Goal: Navigation & Orientation: Find specific page/section

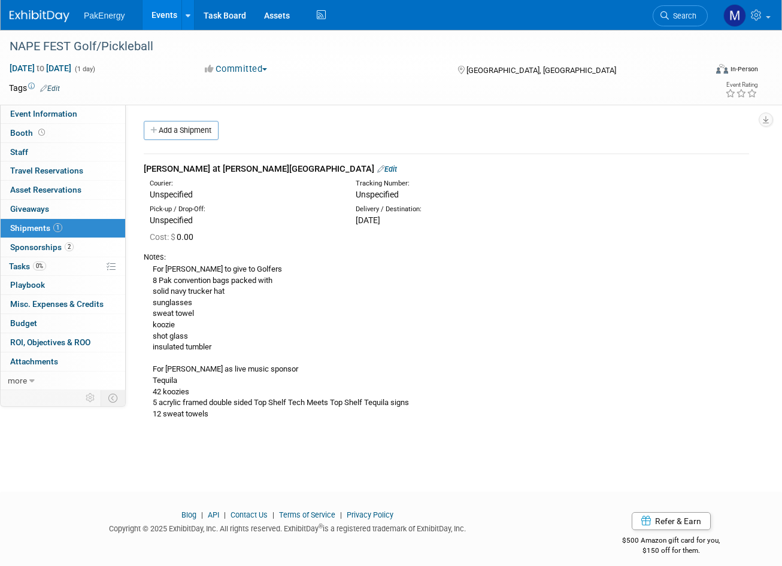
click at [267, 474] on body "PakEnergy Events Add Event Bulk Upload Events Shareable Event Boards Recently V…" at bounding box center [391, 283] width 782 height 566
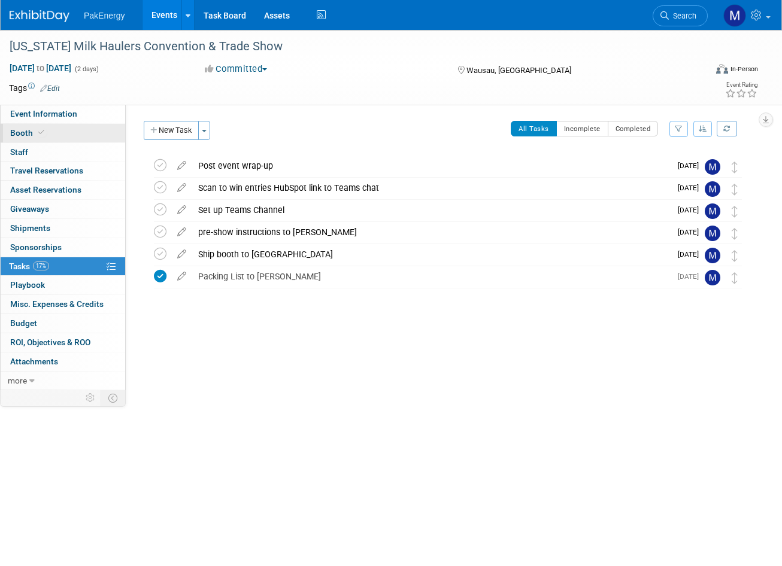
click at [34, 135] on span "Booth" at bounding box center [28, 133] width 37 height 10
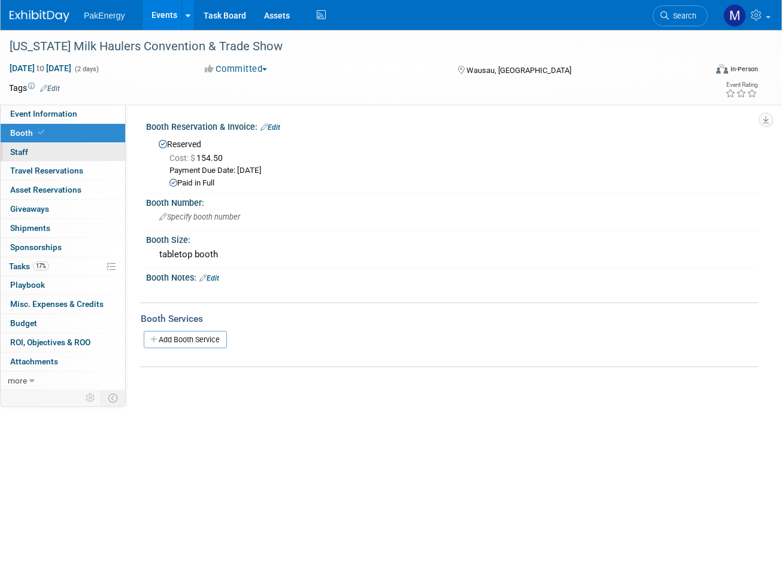
click at [51, 146] on link "0 Staff 0" at bounding box center [63, 152] width 125 height 19
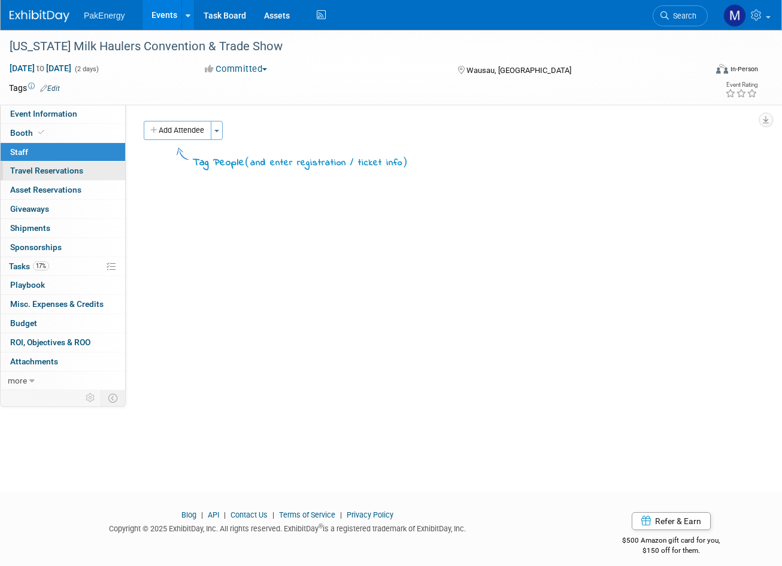
click at [56, 170] on span "Travel Reservations 0" at bounding box center [46, 171] width 73 height 10
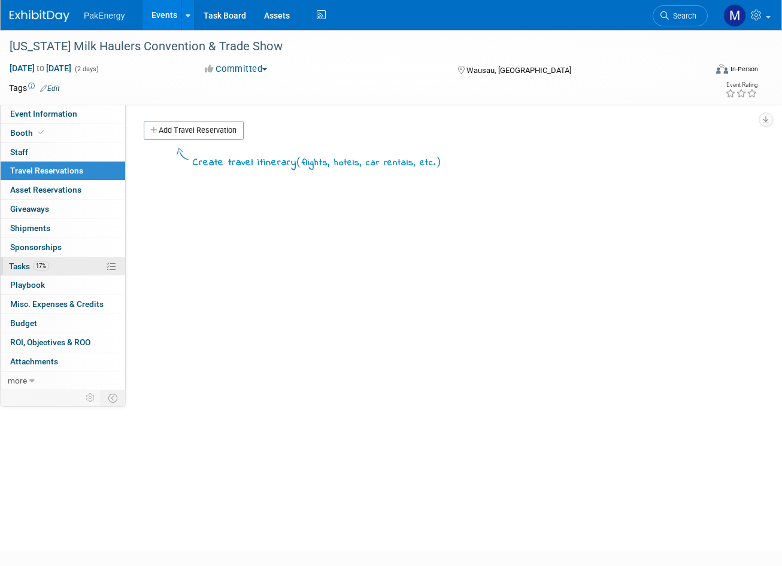
click at [69, 268] on link "17% Tasks 17%" at bounding box center [63, 266] width 125 height 19
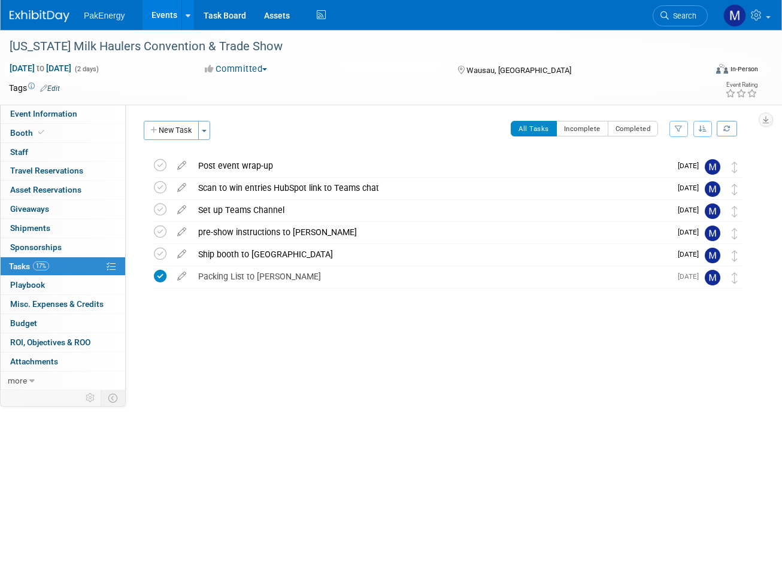
click at [168, 9] on link "Events" at bounding box center [165, 15] width 44 height 30
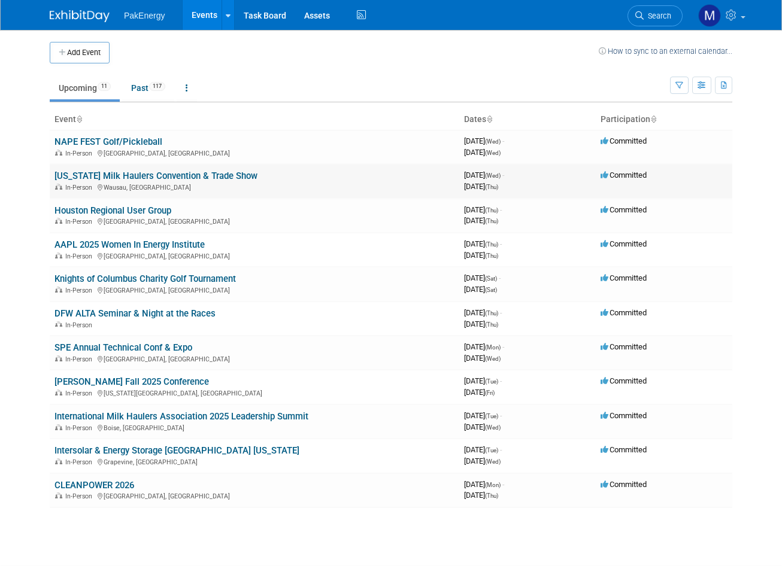
click at [112, 171] on link "[US_STATE] Milk Haulers Convention & Trade Show" at bounding box center [155, 176] width 203 height 11
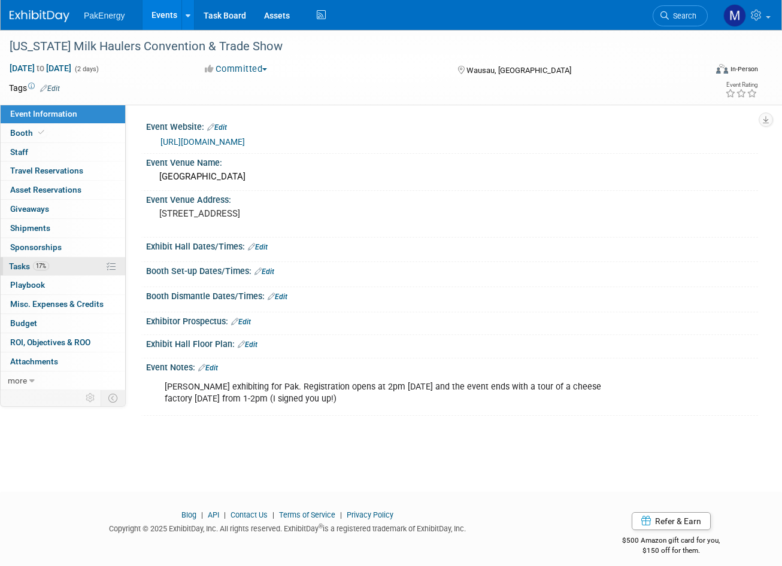
click at [92, 260] on link "17% Tasks 17%" at bounding box center [63, 266] width 125 height 19
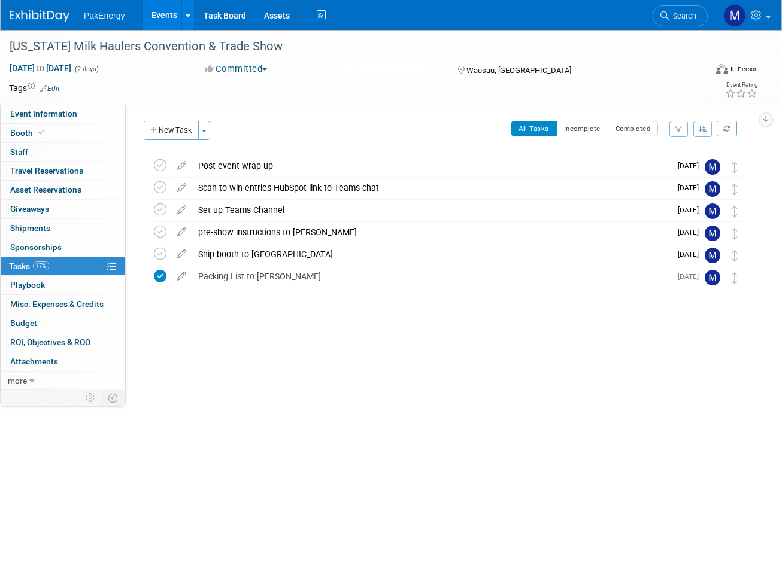
click at [169, 10] on link "Events" at bounding box center [165, 15] width 44 height 30
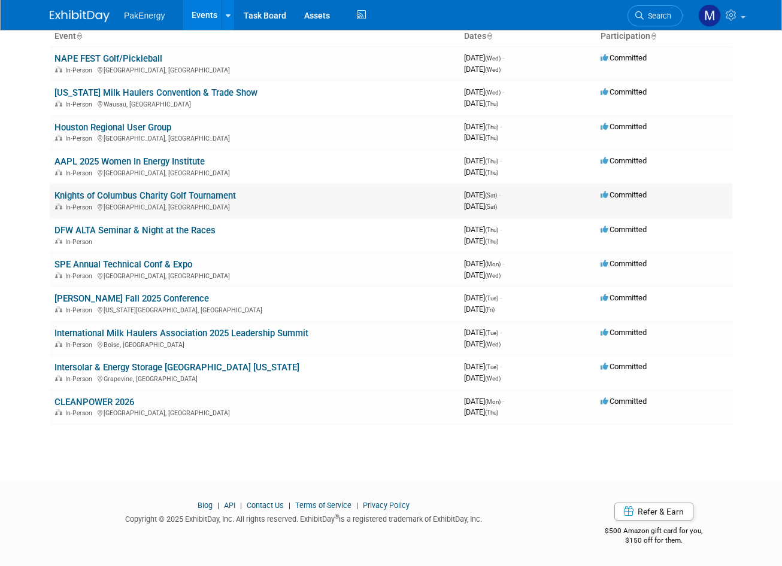
scroll to position [23, 0]
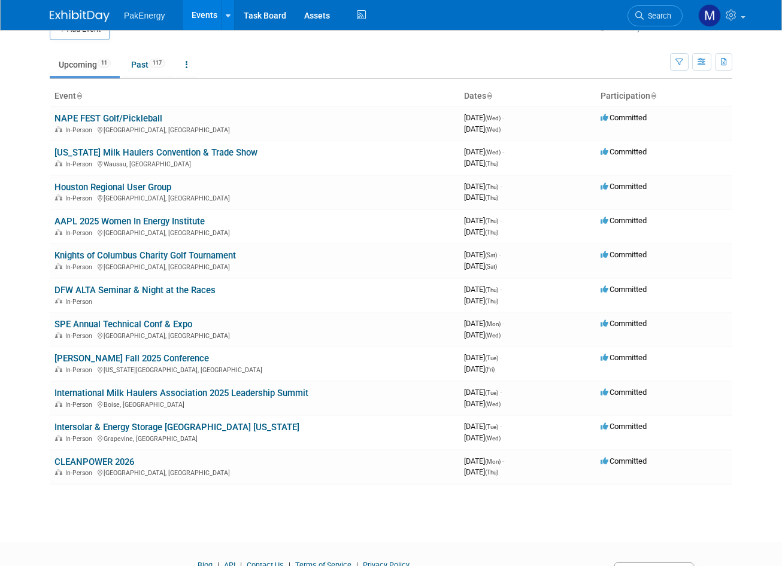
click at [135, 287] on link "DFW ALTA Seminar & Night at the Races" at bounding box center [134, 290] width 161 height 11
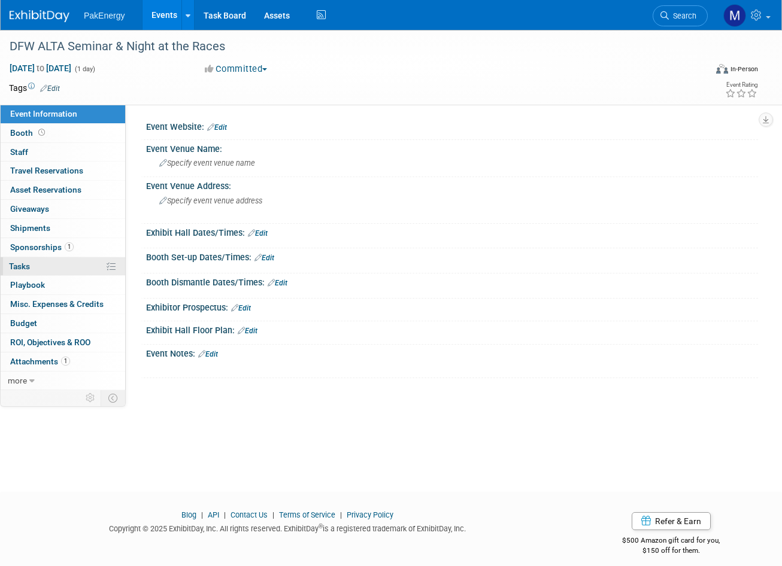
click at [43, 262] on link "0% Tasks 0%" at bounding box center [63, 266] width 125 height 19
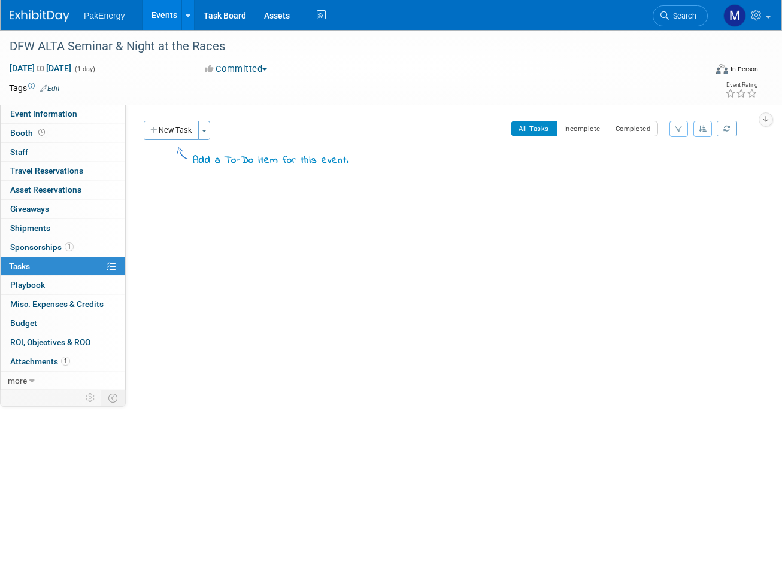
click at [170, 10] on link "Events" at bounding box center [165, 15] width 44 height 30
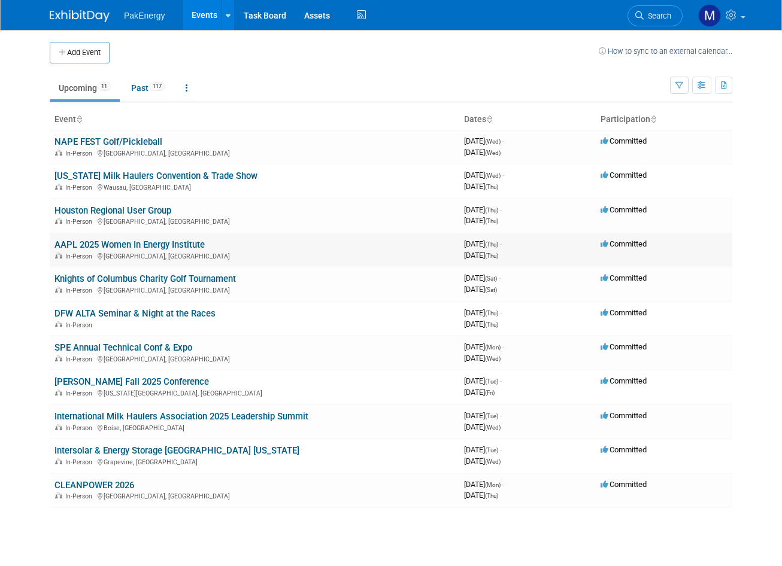
click at [122, 241] on link "AAPL 2025 Women In Energy Institute" at bounding box center [129, 245] width 150 height 11
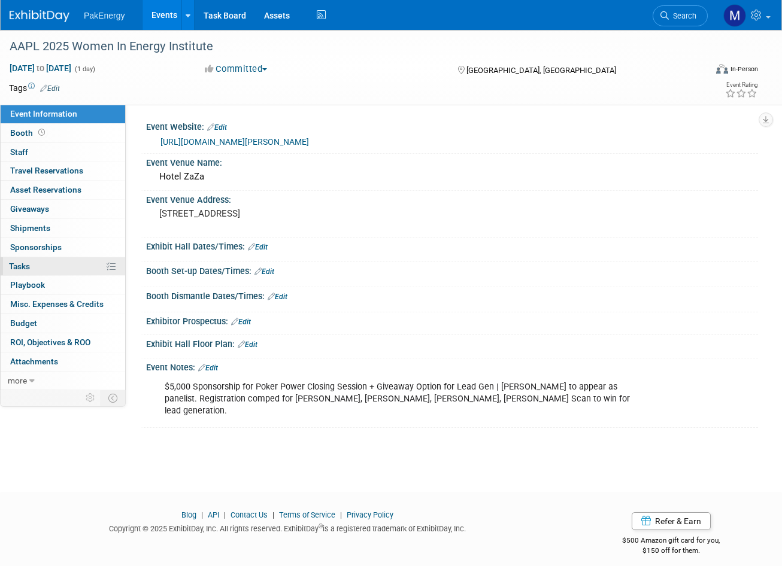
click at [31, 268] on link "0% Tasks 0%" at bounding box center [63, 266] width 125 height 19
